Goal: Navigation & Orientation: Understand site structure

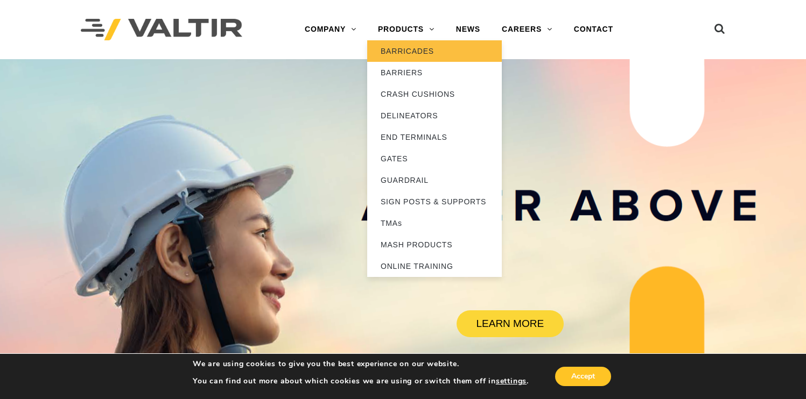
click at [413, 47] on link "BARRICADES" at bounding box center [434, 51] width 135 height 22
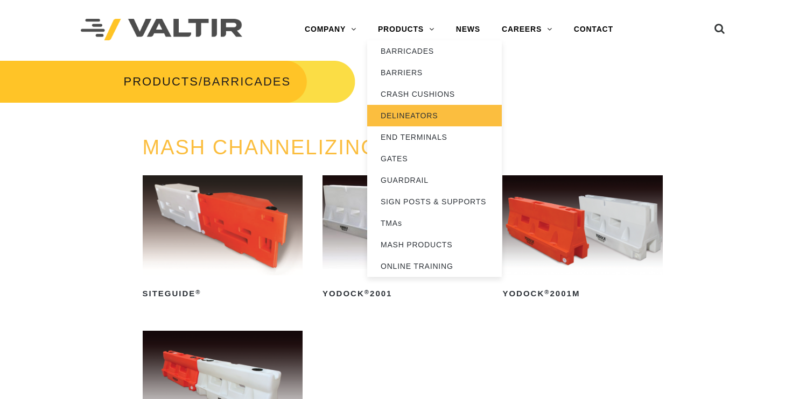
click at [410, 119] on link "DELINEATORS" at bounding box center [434, 116] width 135 height 22
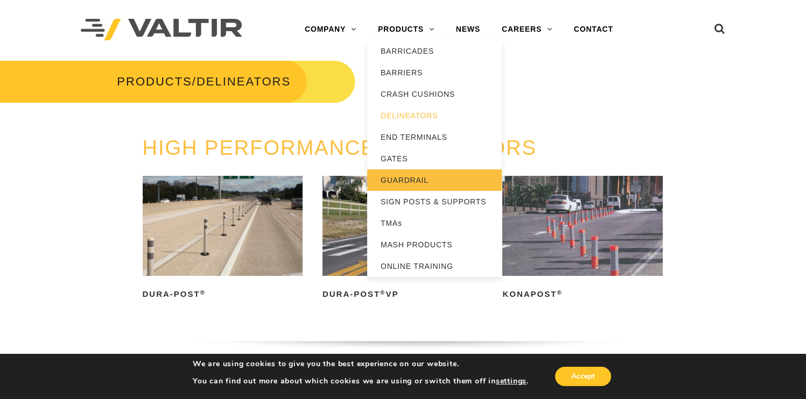
click at [402, 171] on link "GUARDRAIL" at bounding box center [434, 181] width 135 height 22
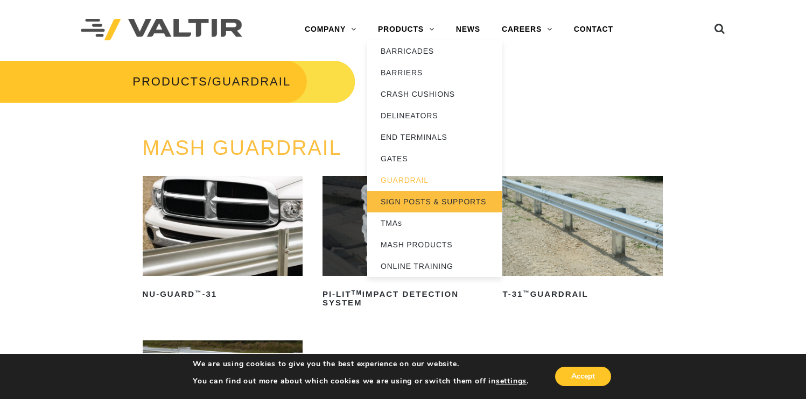
click at [400, 203] on link "SIGN POSTS & SUPPORTS" at bounding box center [434, 202] width 135 height 22
